Goal: Transaction & Acquisition: Purchase product/service

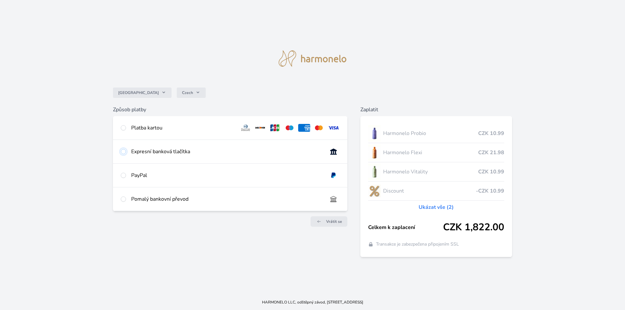
click at [124, 151] on input "radio" at bounding box center [123, 151] width 5 height 5
radio input "true"
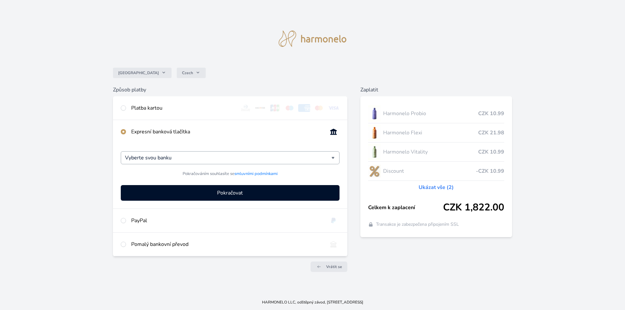
click at [334, 158] on div "Vyberte svou banku" at bounding box center [230, 157] width 219 height 13
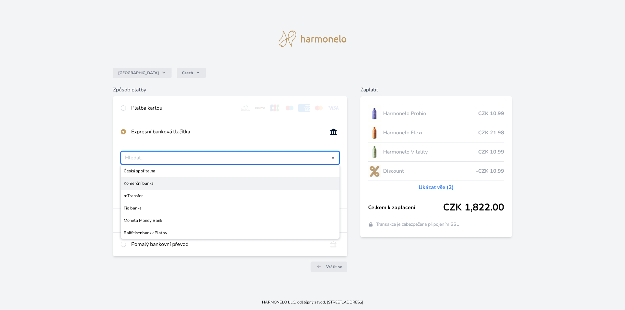
click at [184, 186] on span "Komerční banka" at bounding box center [230, 183] width 213 height 7
type input "Komerční banka"
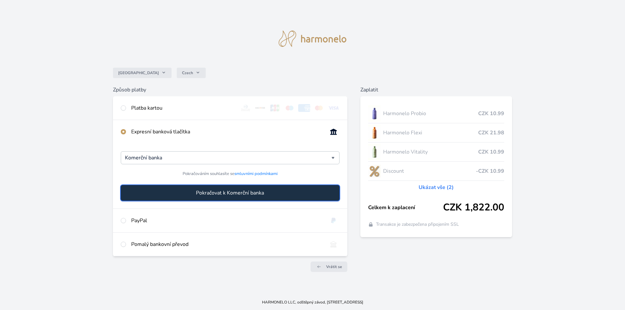
click at [268, 194] on button "Pokračovat k Komerční banka" at bounding box center [230, 193] width 219 height 16
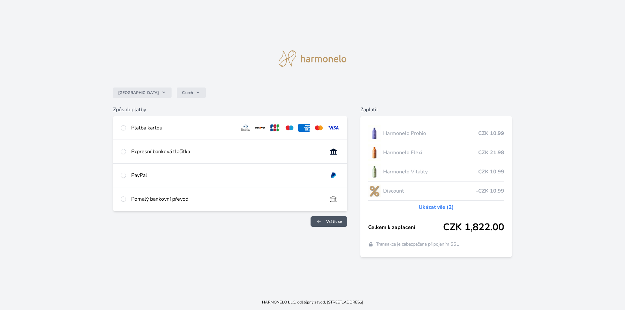
click at [341, 223] on span "Vrátit se" at bounding box center [334, 221] width 16 height 5
